Goal: Task Accomplishment & Management: Use online tool/utility

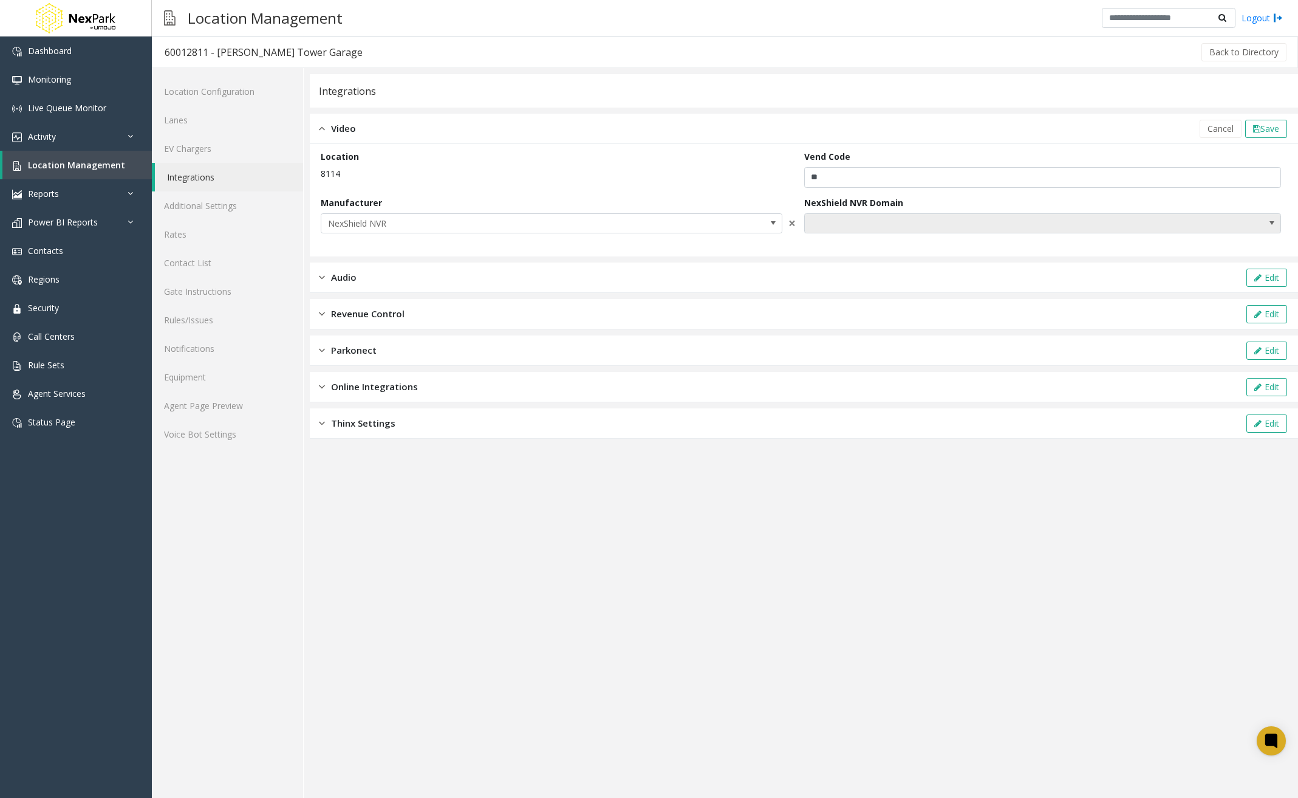
click at [1113, 223] on span "NO DATA FOUND" at bounding box center [995, 223] width 381 height 19
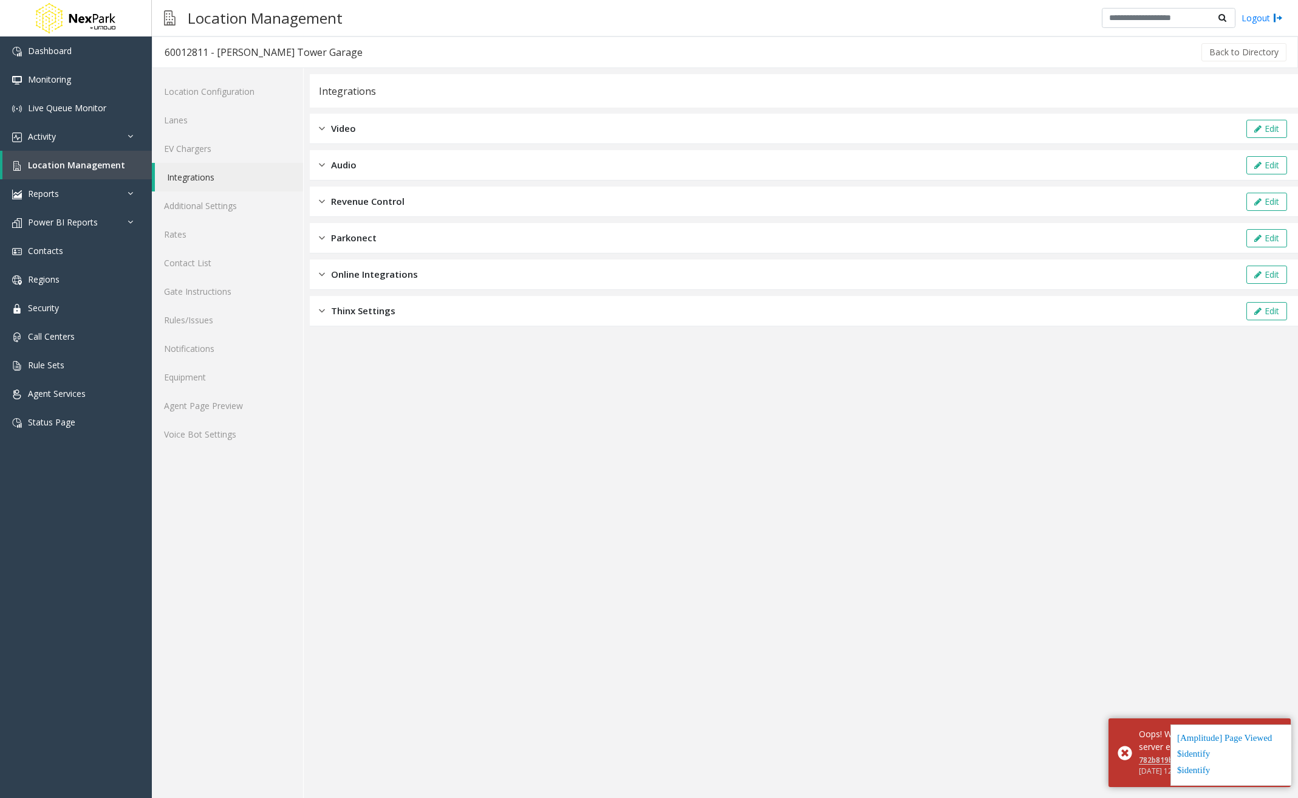
click at [433, 128] on div "Video Edit" at bounding box center [804, 129] width 989 height 30
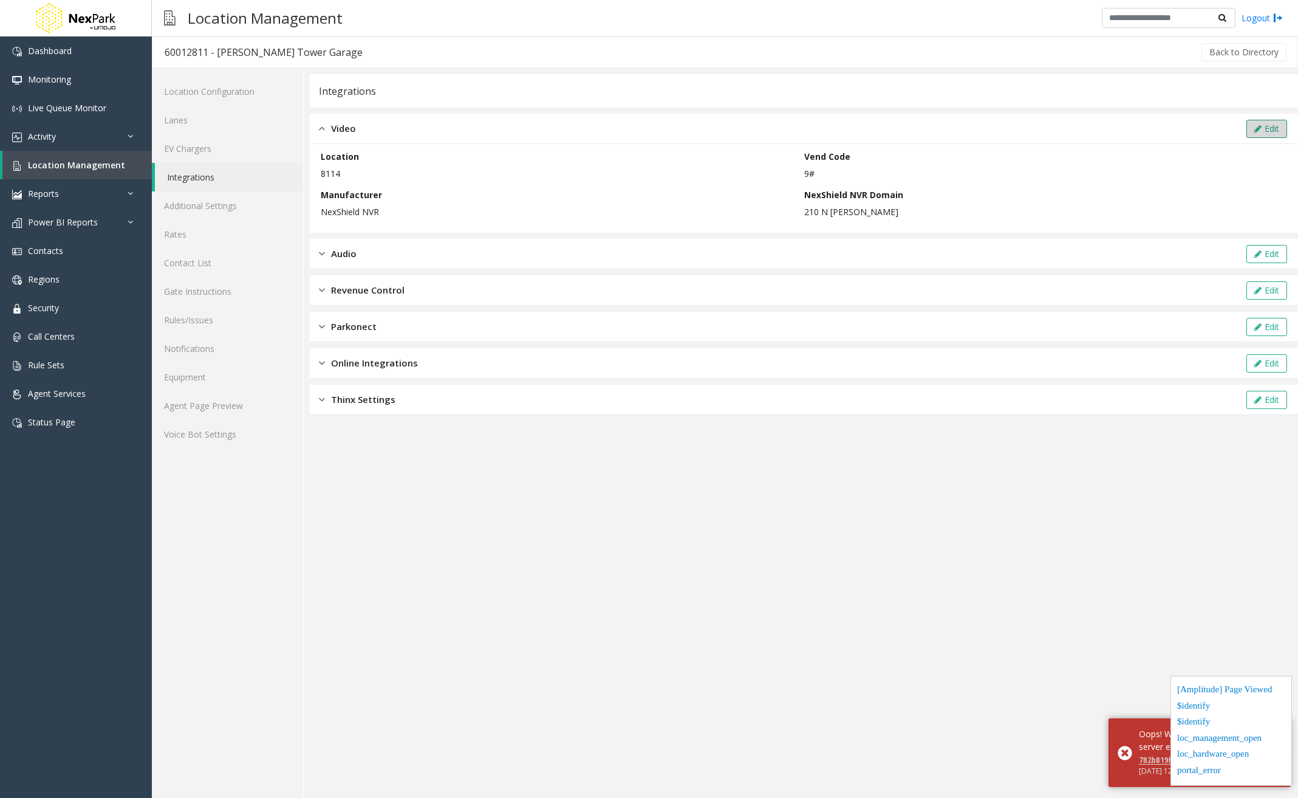
click at [1267, 125] on button "Edit" at bounding box center [1267, 129] width 41 height 18
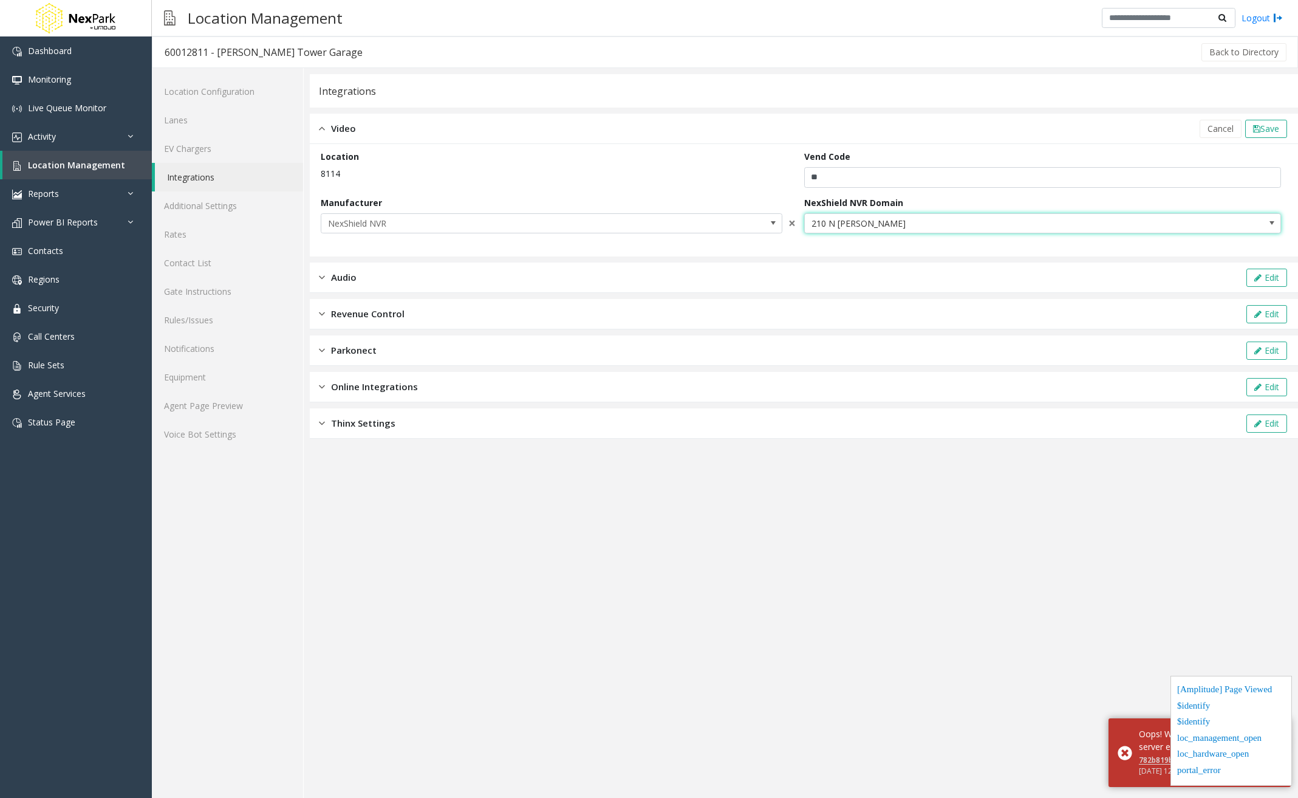
click at [1054, 231] on span "210 N [PERSON_NAME]" at bounding box center [995, 223] width 381 height 19
